Goal: Information Seeking & Learning: Learn about a topic

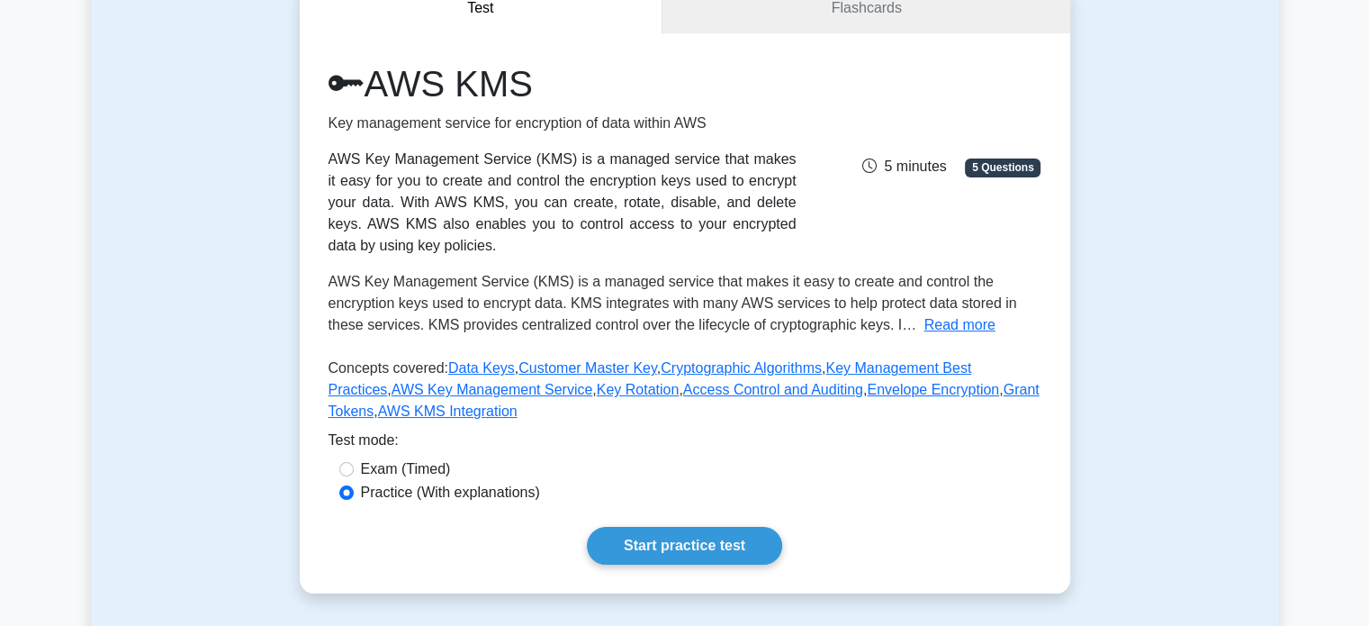
scroll to position [187, 0]
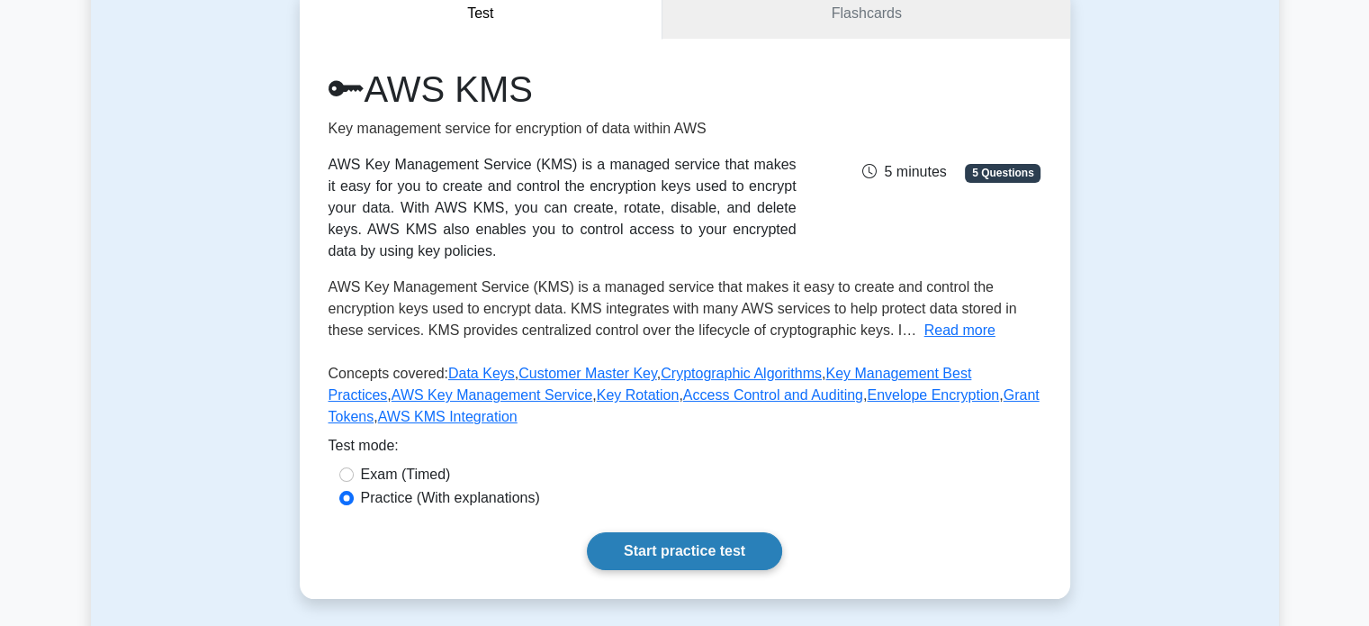
click at [717, 544] on link "Start practice test" at bounding box center [684, 551] width 195 height 38
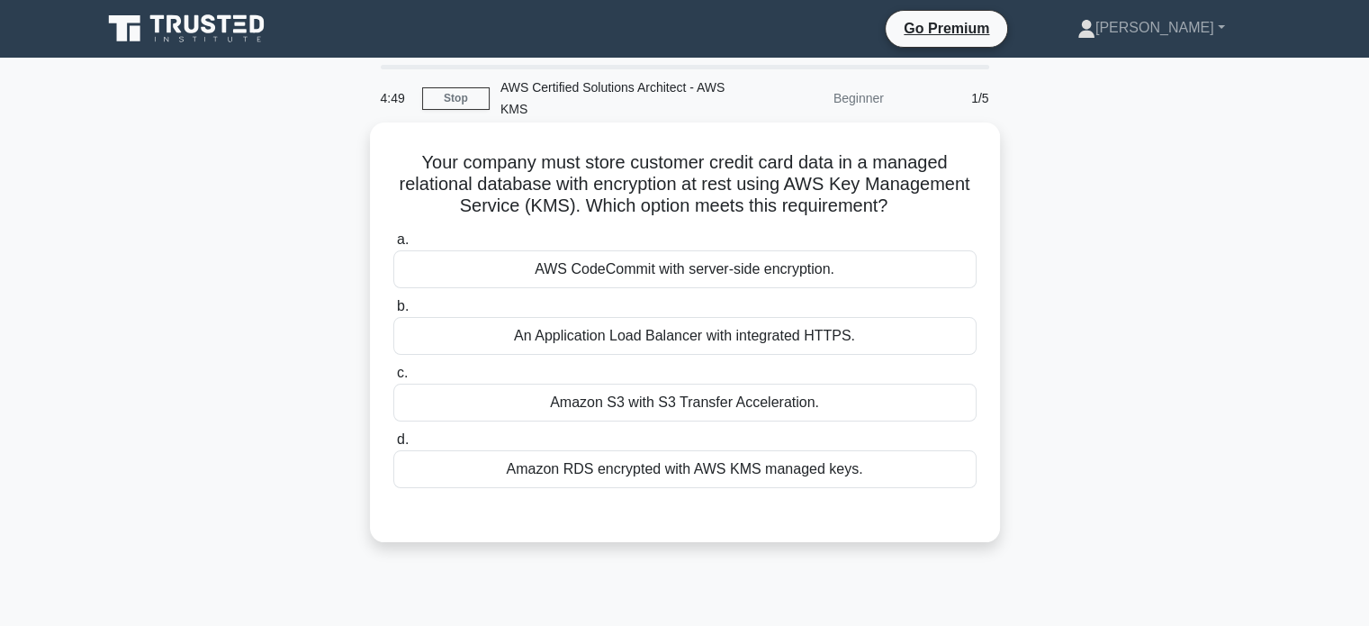
drag, startPoint x: 408, startPoint y: 162, endPoint x: 958, endPoint y: 196, distance: 551.2
click at [958, 196] on h5 "Your company must store customer credit card data in a managed relational datab…" at bounding box center [685, 184] width 587 height 67
click at [655, 488] on div "a. AWS CodeCommit with server-side encryption. b. An Application Load Balancer …" at bounding box center [685, 358] width 605 height 266
click at [641, 479] on div "Amazon RDS encrypted with AWS KMS managed keys." at bounding box center [684, 469] width 583 height 38
click at [393, 446] on input "d. Amazon RDS encrypted with AWS KMS managed keys." at bounding box center [393, 440] width 0 height 12
